Goal: Information Seeking & Learning: Learn about a topic

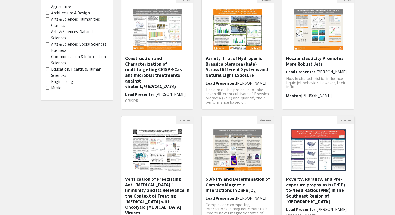
scroll to position [130, 0]
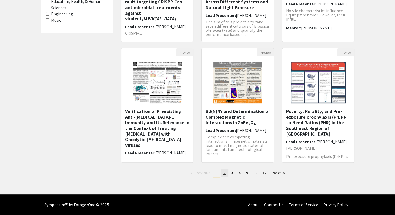
click at [225, 173] on span "2" at bounding box center [224, 172] width 2 height 5
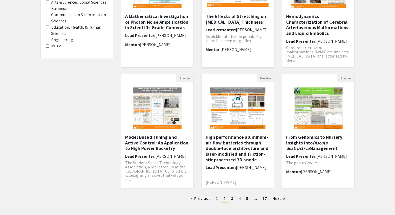
scroll to position [19, 0]
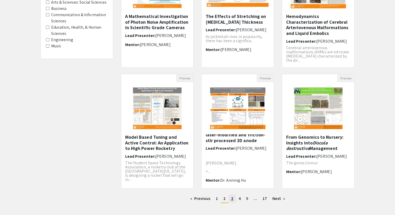
click at [232, 197] on span "3" at bounding box center [232, 197] width 2 height 5
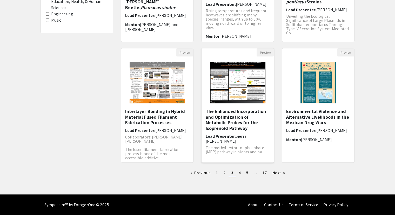
scroll to position [8, 0]
click at [239, 172] on span "4" at bounding box center [240, 172] width 2 height 5
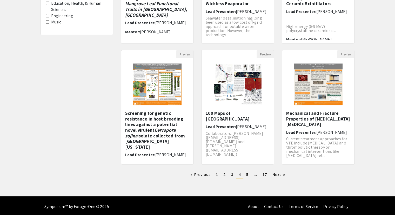
scroll to position [130, 0]
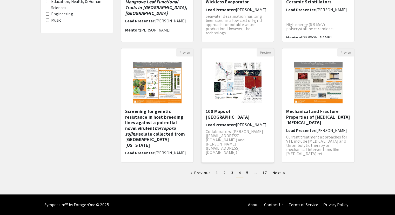
click at [235, 89] on img "Open Presentation <p>100 Maps of Finland</p>" at bounding box center [237, 82] width 59 height 52
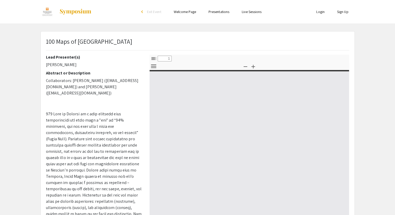
select select "custom"
type input "0"
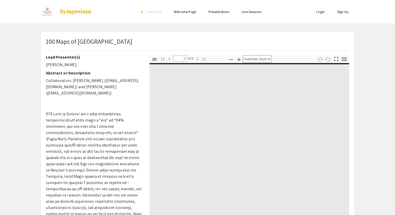
select select "custom"
type input "1"
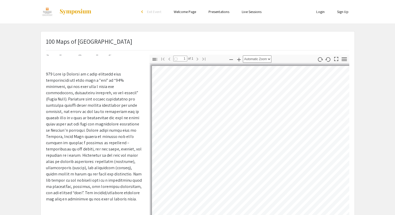
scroll to position [50, 0]
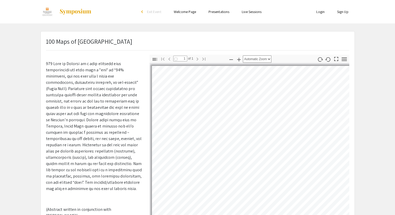
select select "auto"
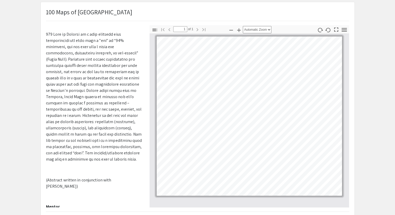
scroll to position [0, 0]
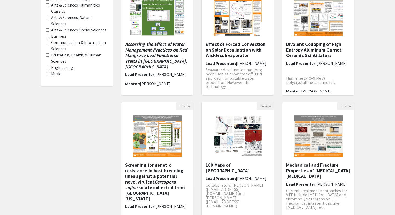
scroll to position [130, 0]
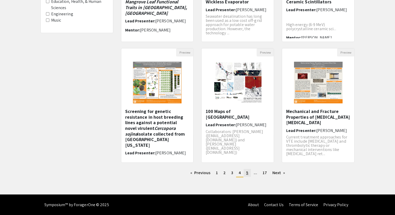
click at [246, 174] on span "5" at bounding box center [247, 172] width 2 height 5
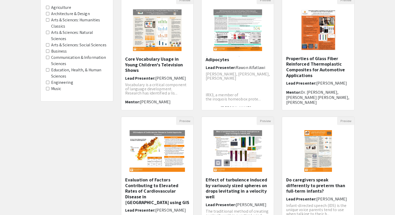
scroll to position [130, 0]
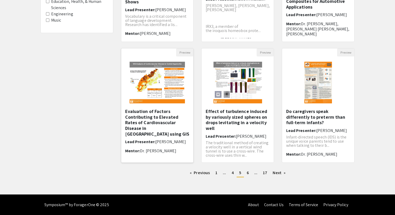
click at [141, 81] on img at bounding box center [157, 82] width 66 height 52
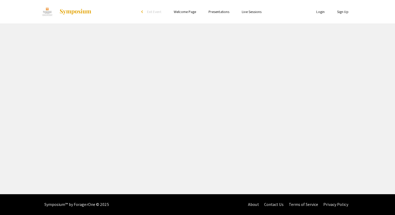
select select "custom"
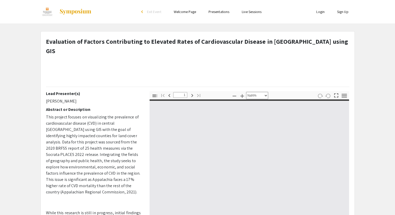
type input "0"
select select "auto"
type input "1"
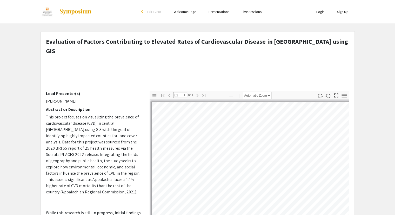
scroll to position [104, 0]
select select "auto"
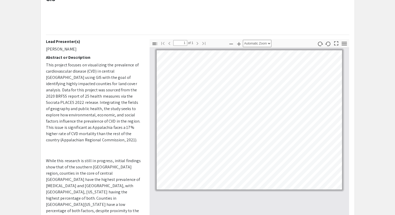
scroll to position [0, 0]
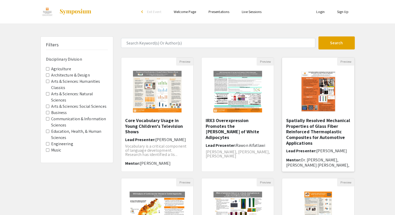
click at [328, 99] on img at bounding box center [318, 91] width 46 height 52
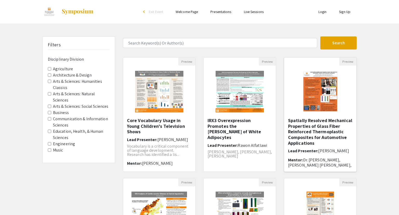
select select "custom"
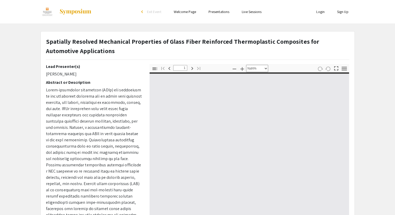
type input "0"
select select "custom"
type input "1"
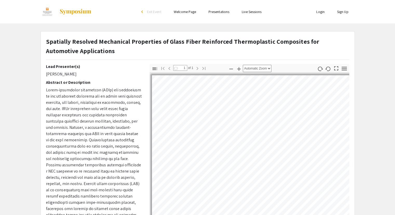
select select "auto"
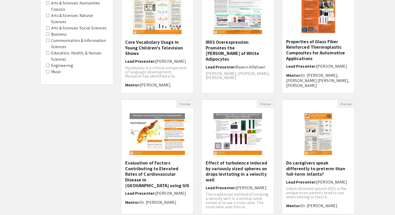
scroll to position [130, 0]
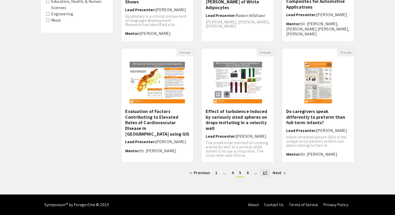
click at [265, 170] on span "17" at bounding box center [265, 172] width 4 height 5
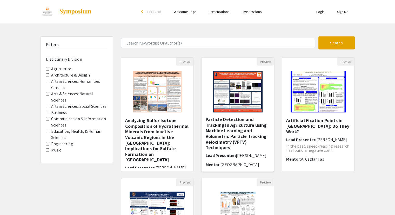
scroll to position [1, 0]
click at [242, 104] on img at bounding box center [238, 91] width 60 height 52
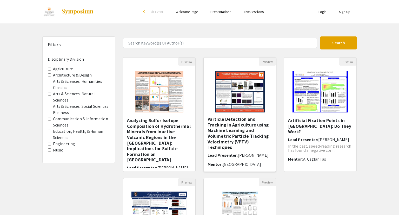
select select "custom"
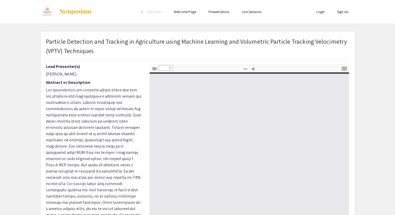
type input "0"
select select "custom"
type input "1"
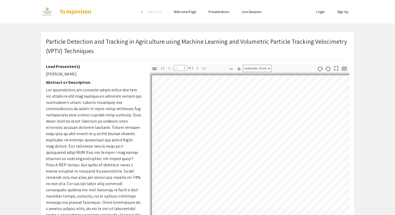
select select "auto"
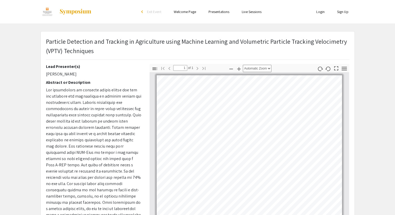
scroll to position [52, 0]
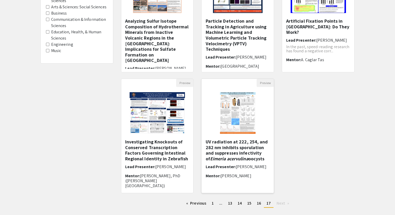
scroll to position [130, 0]
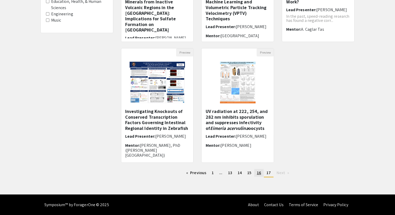
click at [257, 173] on span "16" at bounding box center [259, 172] width 4 height 5
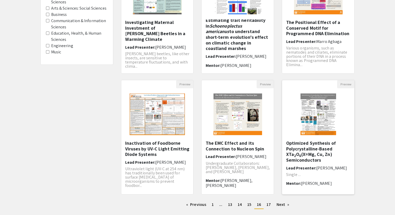
scroll to position [130, 0]
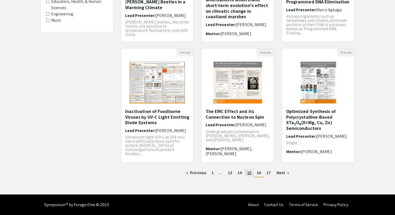
click at [246, 172] on link "page 15" at bounding box center [249, 173] width 9 height 8
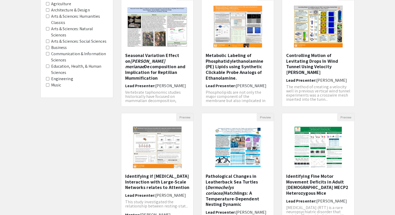
scroll to position [130, 0]
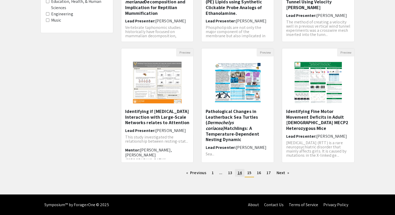
click at [239, 173] on span "14" at bounding box center [240, 172] width 4 height 5
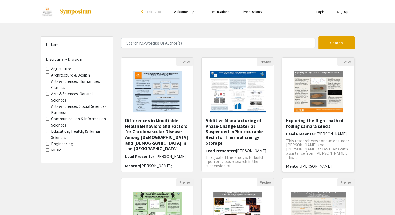
click at [327, 97] on img "Open Presentation <p>Exploring the flight path of rolling samara seeds</p>" at bounding box center [318, 91] width 59 height 52
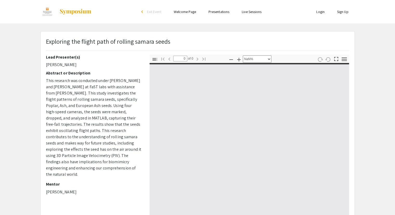
select select "auto"
type input "1"
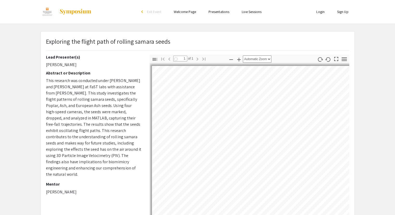
select select "auto"
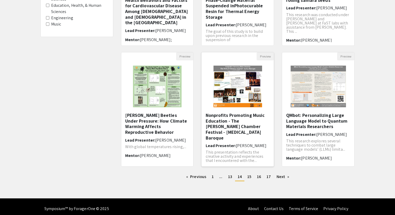
scroll to position [130, 0]
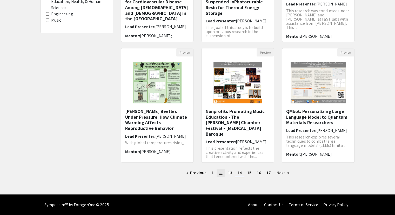
click at [225, 174] on link "page ..." at bounding box center [221, 173] width 8 height 8
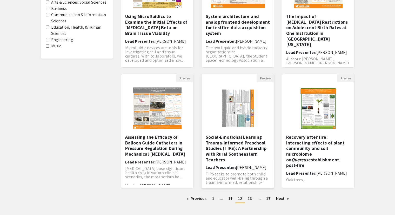
scroll to position [130, 0]
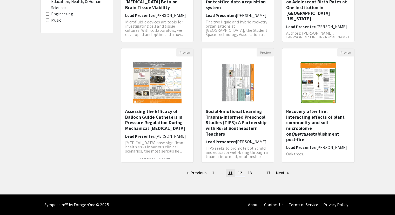
click at [227, 173] on link "page 11" at bounding box center [230, 173] width 9 height 8
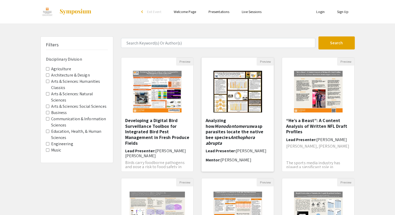
scroll to position [130, 0]
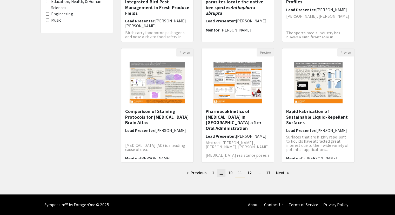
click at [222, 173] on span "..." at bounding box center [221, 172] width 3 height 5
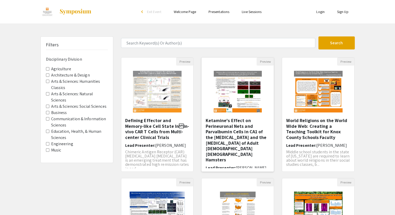
scroll to position [2, 0]
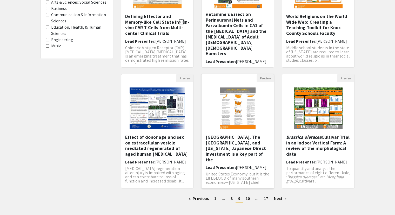
click at [232, 113] on img at bounding box center [238, 108] width 46 height 52
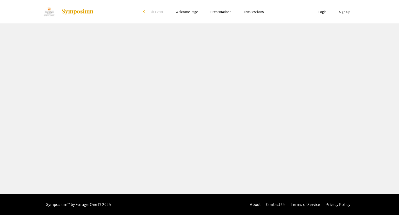
select select "custom"
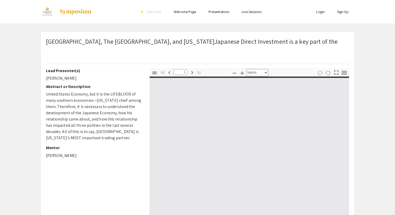
type input "0"
select select "auto"
type input "1"
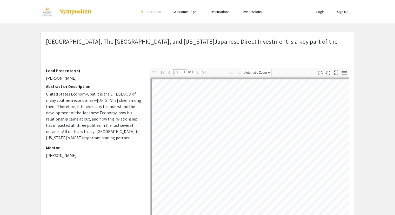
select select "auto"
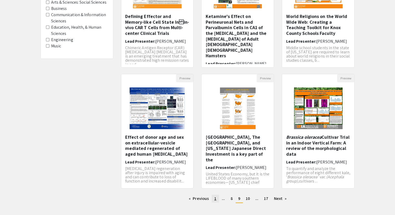
click at [215, 194] on link "page 1" at bounding box center [215, 198] width 7 height 8
